Goal: Task Accomplishment & Management: Complete application form

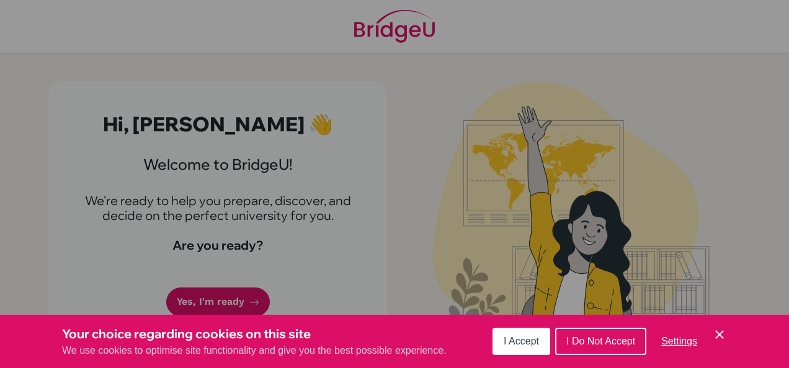
click at [516, 354] on button "I Accept" at bounding box center [521, 341] width 58 height 27
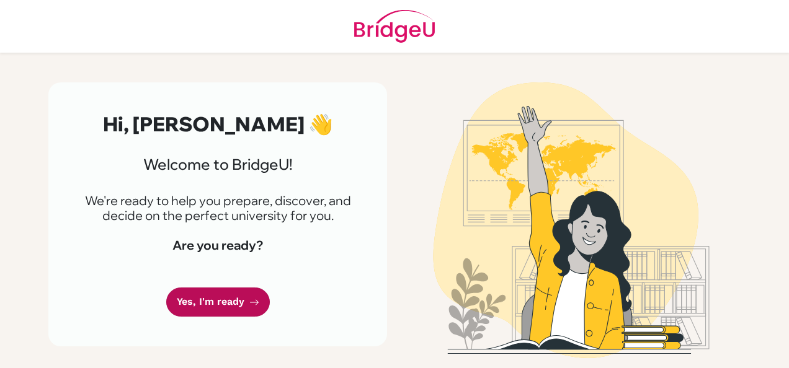
click at [239, 305] on link "Yes, I'm ready" at bounding box center [218, 302] width 104 height 29
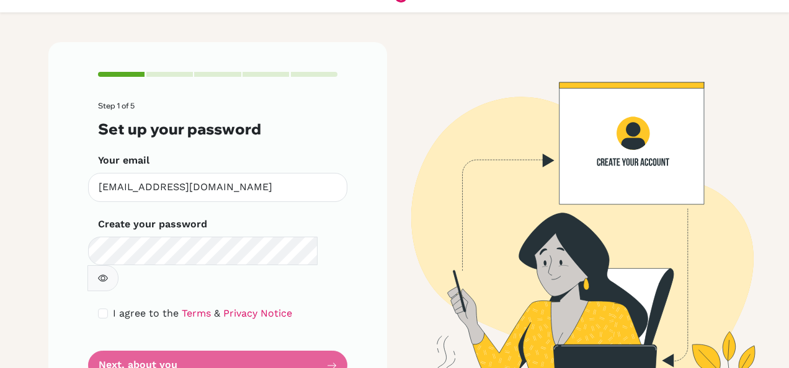
scroll to position [41, 0]
click at [274, 334] on form "Step 1 of 5 Set up your password Your email [EMAIL_ADDRESS][DOMAIN_NAME] Invali…" at bounding box center [217, 240] width 239 height 278
click at [99, 306] on div "I agree to the Terms & Privacy Notice" at bounding box center [217, 313] width 239 height 15
click at [98, 308] on input "checkbox" at bounding box center [103, 313] width 10 height 10
checkbox input "true"
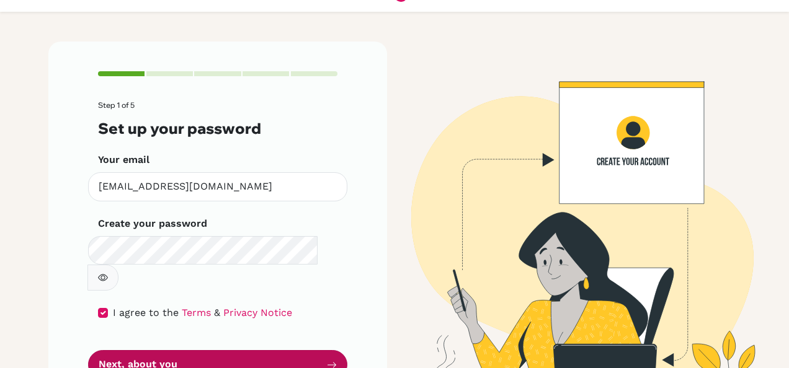
click at [165, 350] on button "Next, about you" at bounding box center [217, 364] width 259 height 29
